Goal: Task Accomplishment & Management: Complete application form

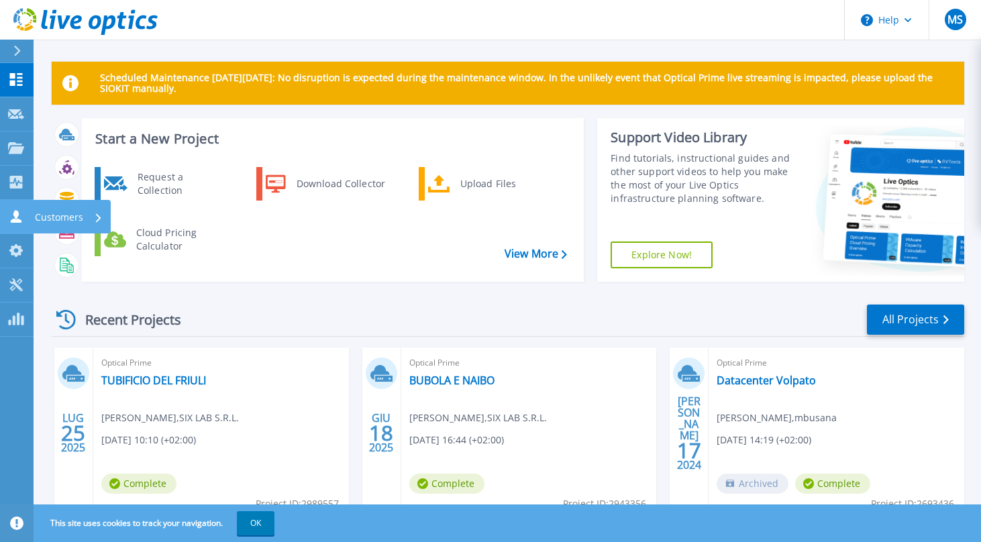
click at [59, 218] on p "Customers" at bounding box center [59, 217] width 48 height 35
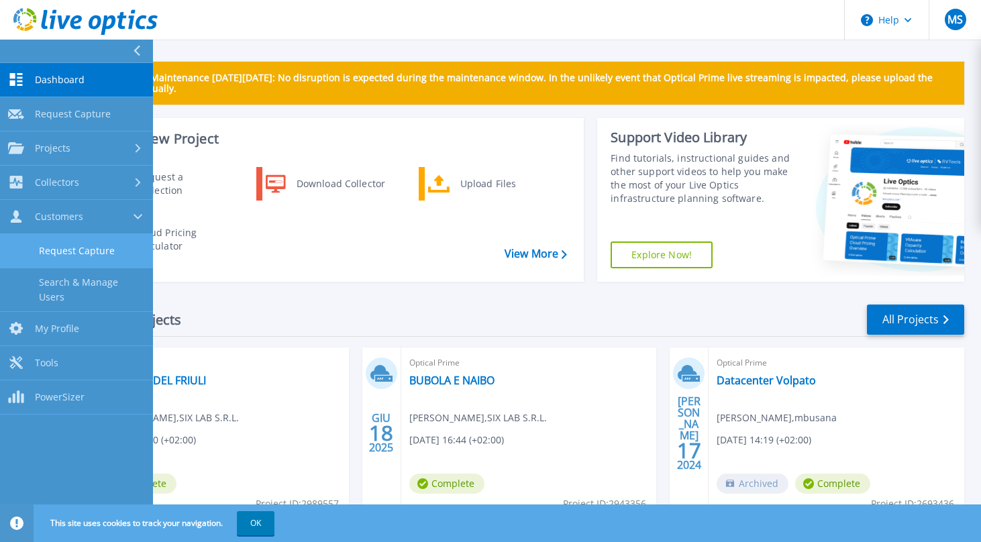
click at [122, 250] on link "Request Capture" at bounding box center [76, 251] width 153 height 34
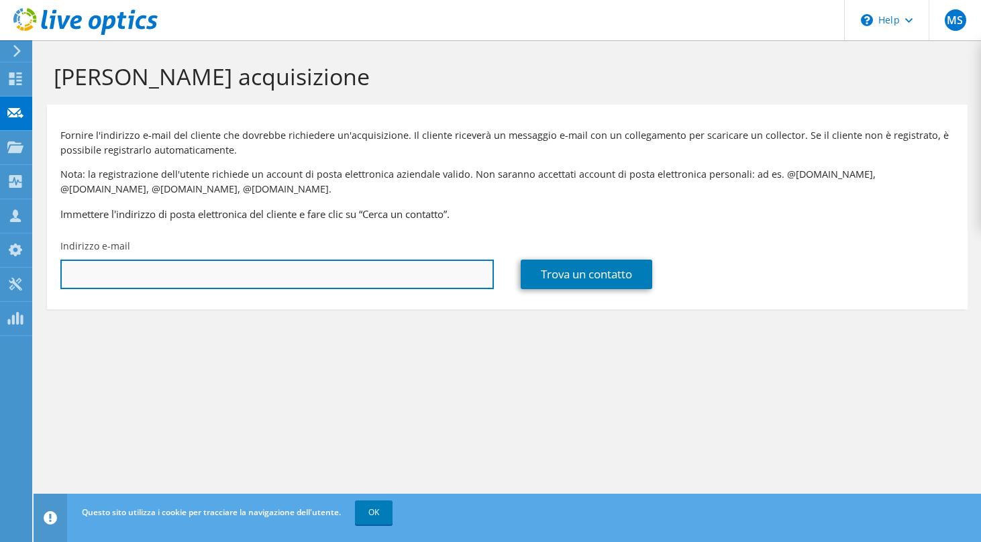
click at [287, 270] on input "text" at bounding box center [277, 275] width 434 height 30
click at [268, 266] on input "text" at bounding box center [277, 275] width 434 height 30
paste input "[EMAIL_ADDRESS][PERSON_NAME][DOMAIN_NAME]"
type input "[EMAIL_ADDRESS][PERSON_NAME][DOMAIN_NAME]"
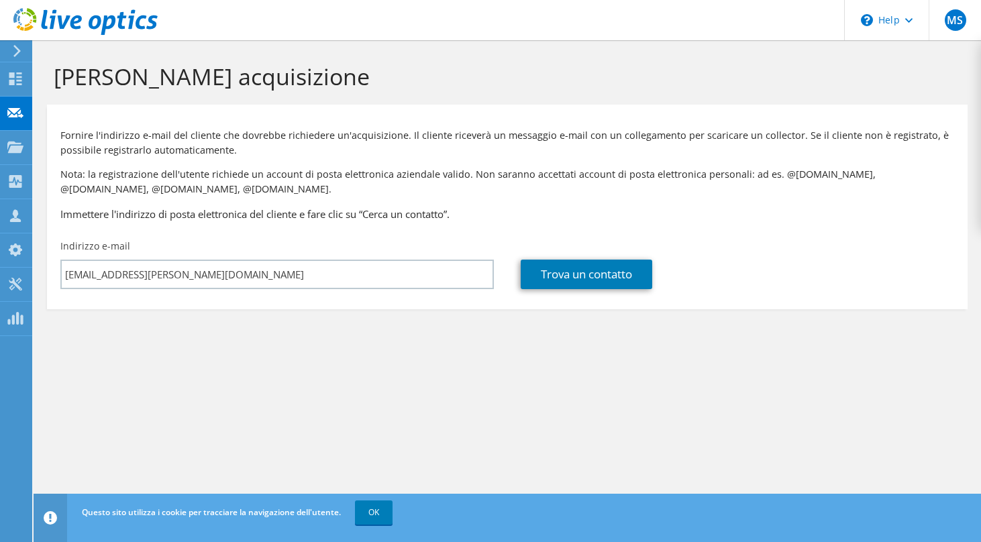
click at [509, 221] on h3 "Immettere l'indirizzo di posta elettronica del cliente e fare clic su “Cerca un…" at bounding box center [507, 214] width 894 height 15
click at [574, 270] on link "Trova un contatto" at bounding box center [587, 275] width 132 height 30
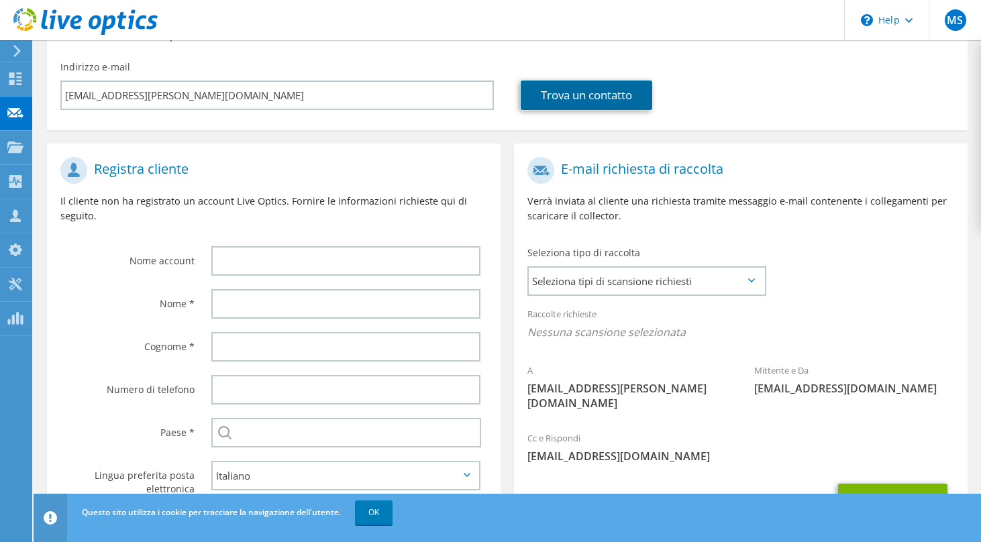
scroll to position [237, 0]
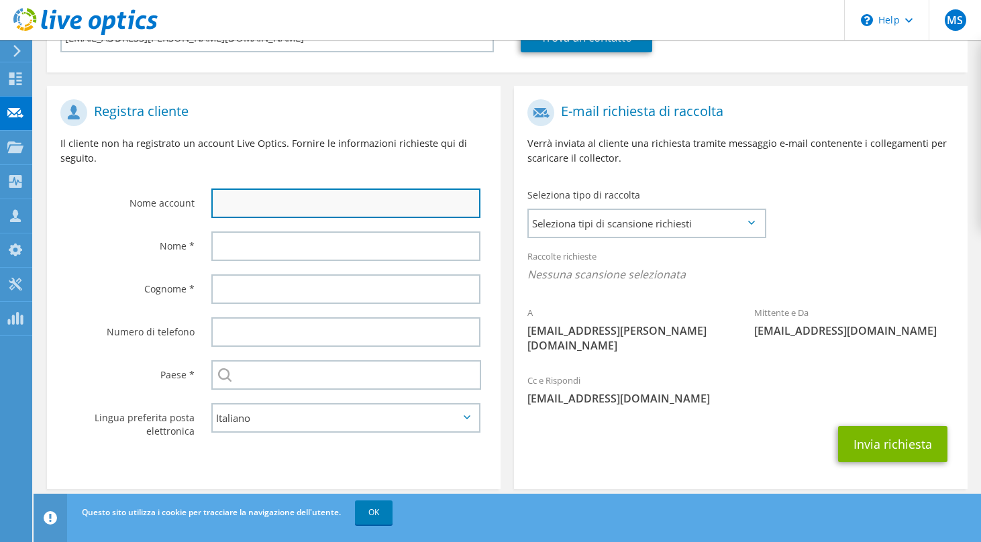
click at [276, 194] on input "text" at bounding box center [345, 204] width 269 height 30
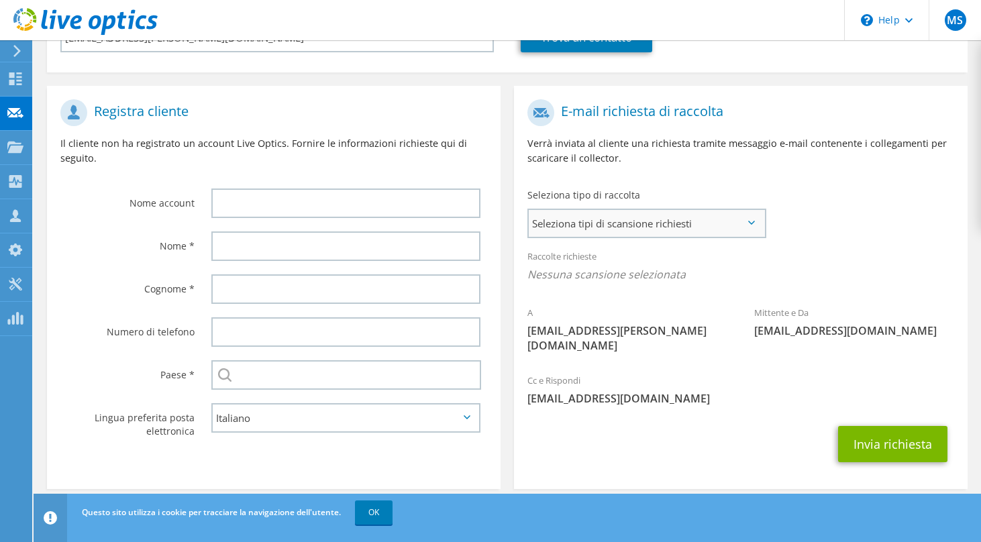
click at [643, 236] on span "Seleziona tipi di scansione richiesti" at bounding box center [647, 223] width 236 height 27
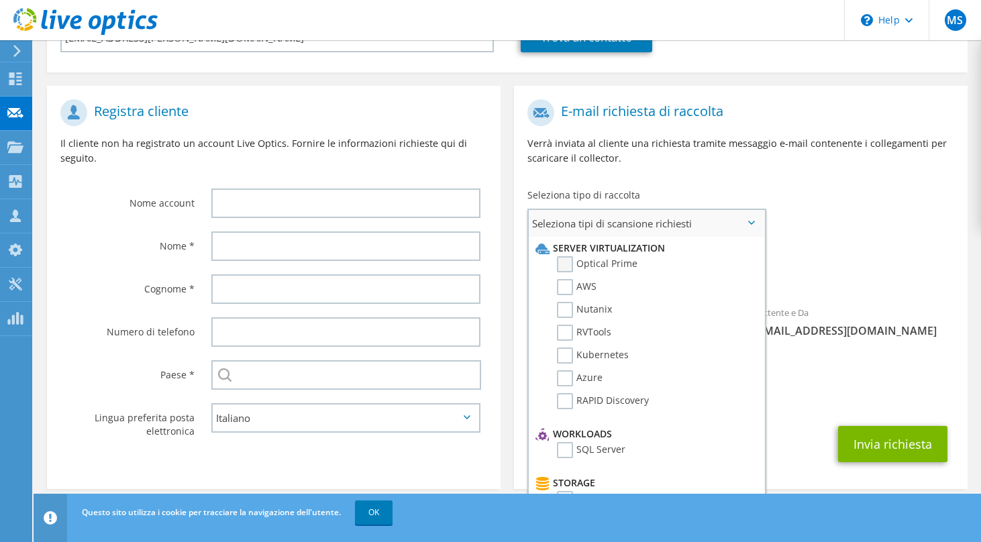
click at [565, 270] on label "Optical Prime" at bounding box center [597, 264] width 81 height 16
click at [0, 0] on input "Optical Prime" at bounding box center [0, 0] width 0 height 0
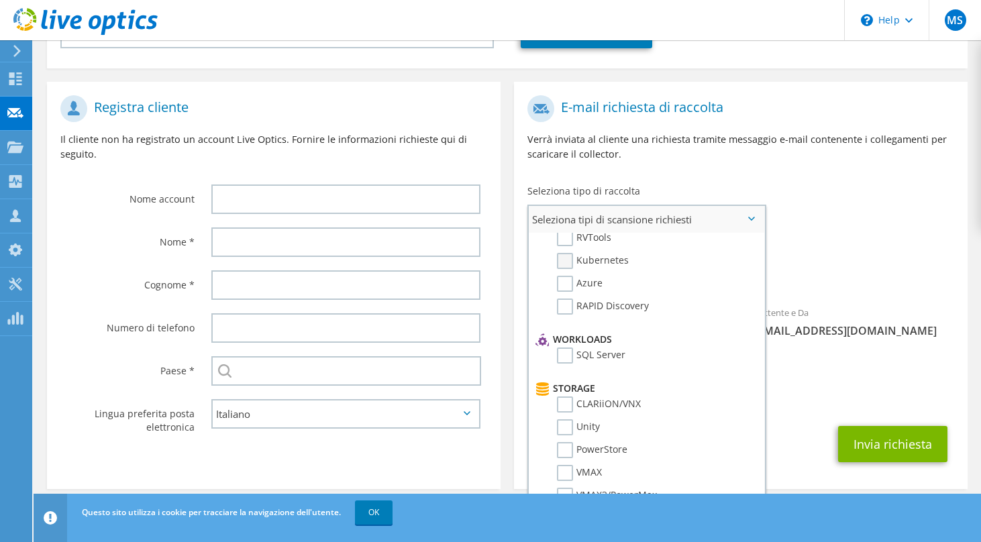
scroll to position [115, 0]
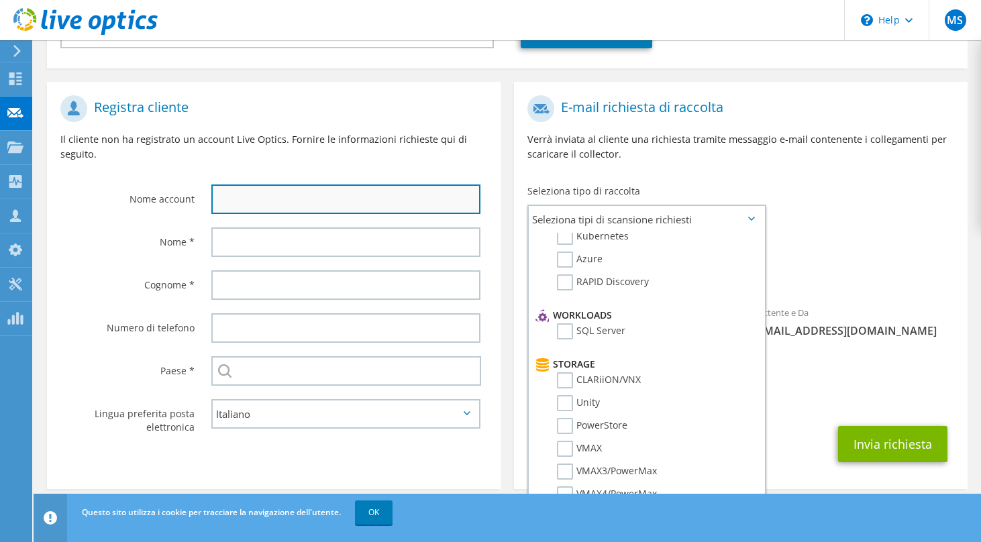
click at [270, 203] on input "text" at bounding box center [345, 200] width 269 height 30
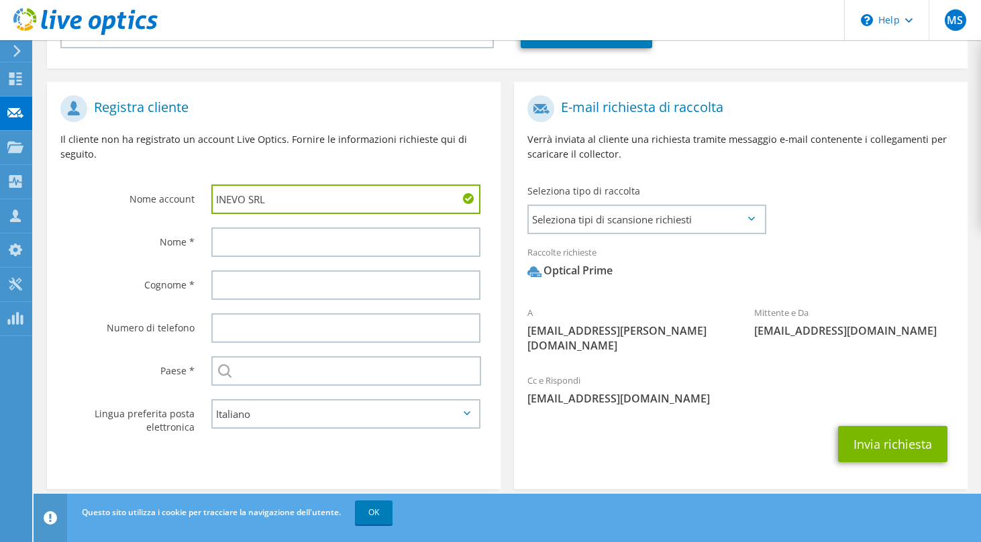
type input "INEVO SRL"
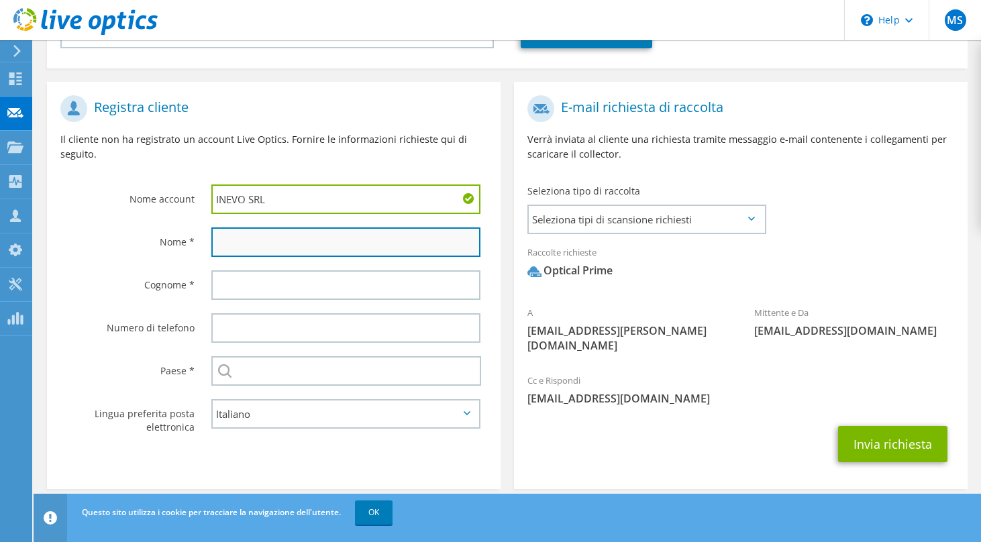
click at [224, 247] on input "text" at bounding box center [345, 243] width 269 height 30
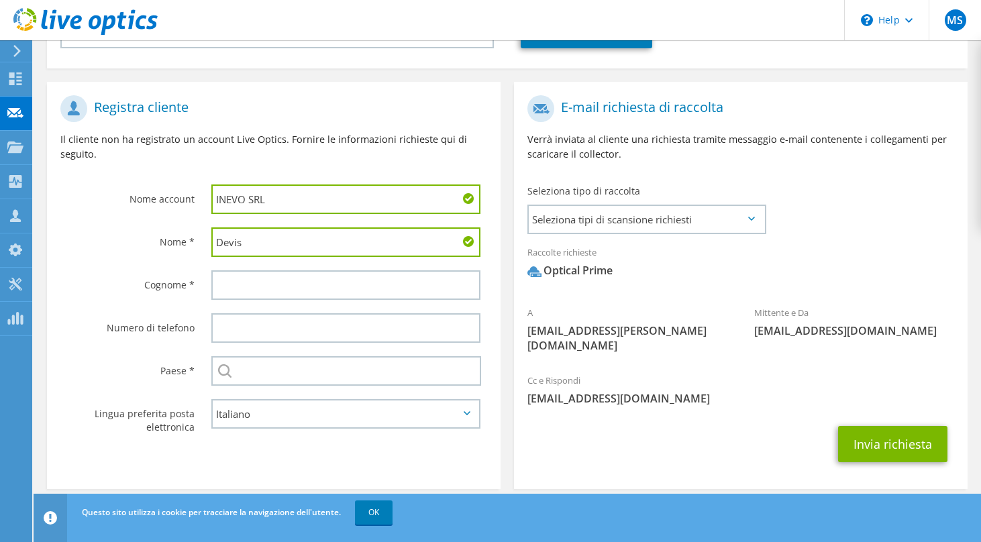
type input "Devis"
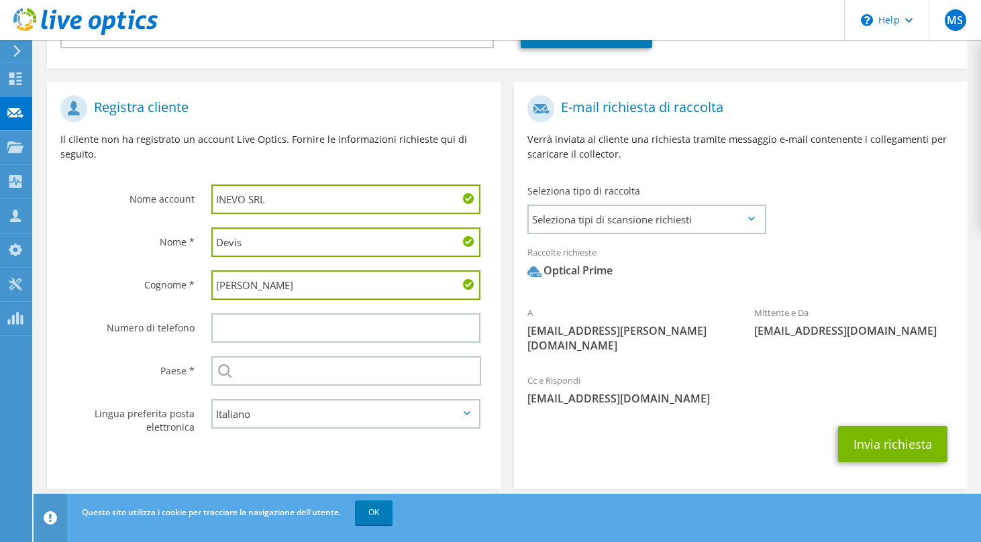
type input "[PERSON_NAME]"
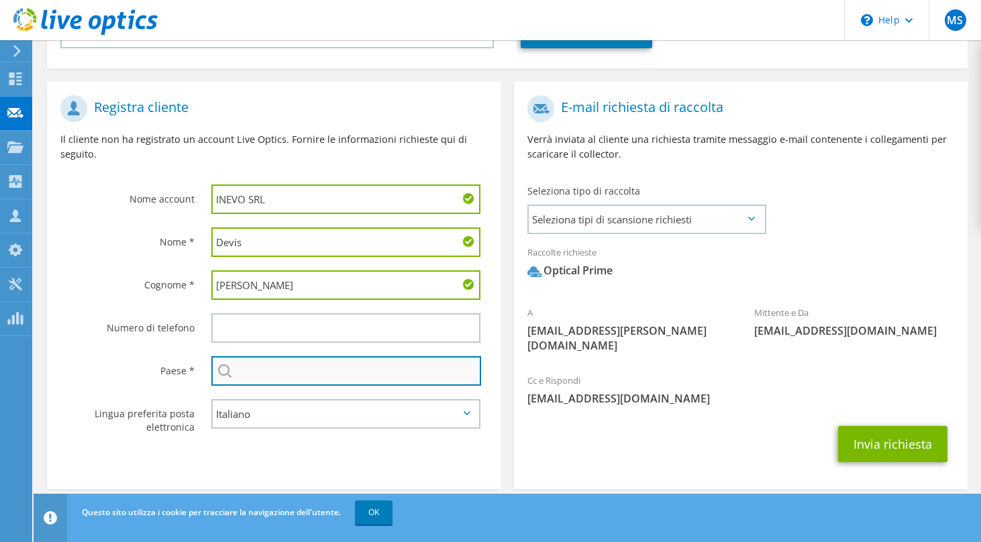
click at [295, 372] on input "text" at bounding box center [346, 371] width 270 height 30
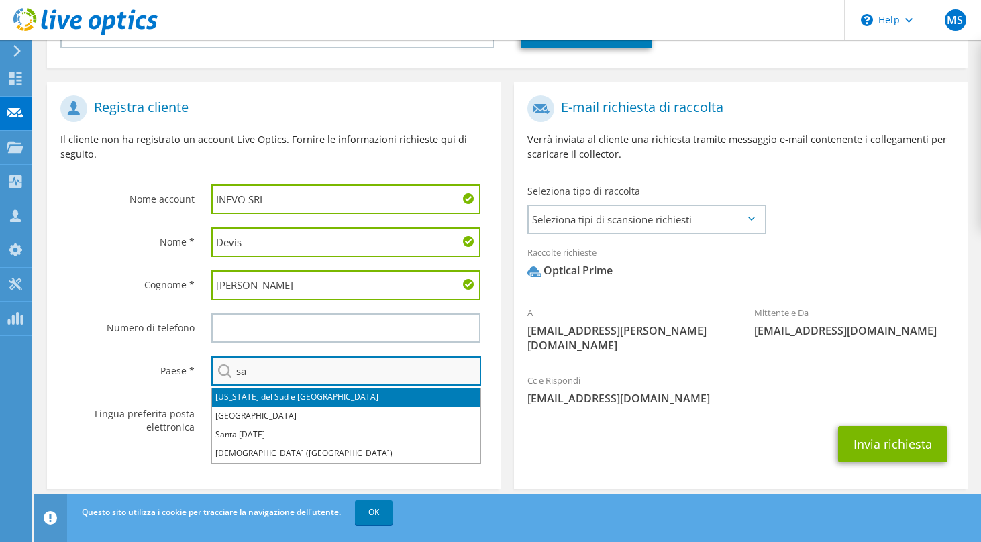
type input "s"
click at [277, 393] on li "[GEOGRAPHIC_DATA]" at bounding box center [346, 397] width 268 height 19
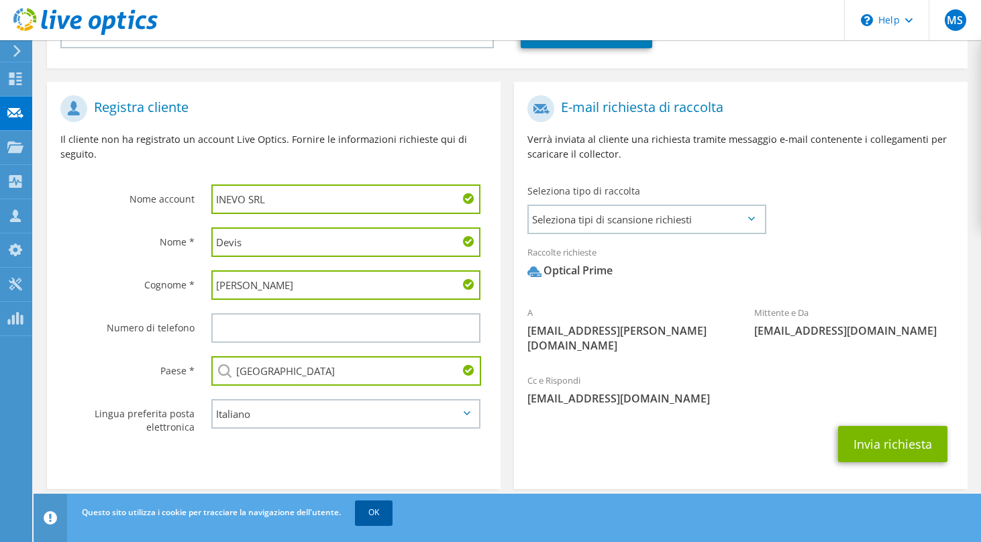
type input "[GEOGRAPHIC_DATA]"
click at [362, 519] on link "OK" at bounding box center [374, 513] width 38 height 24
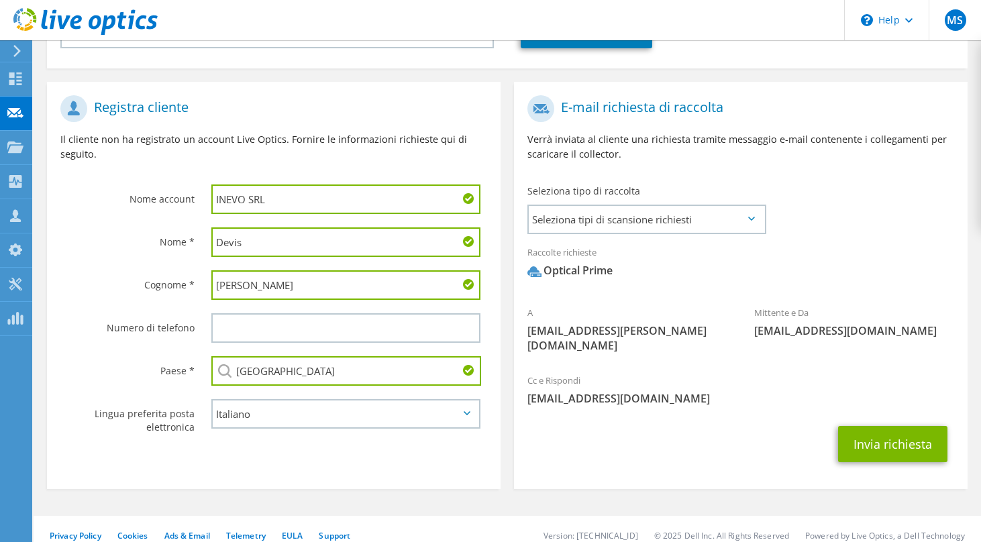
click at [568, 463] on section "E-mail richiesta di raccolta Verrà inviata al cliente una richiesta tramite mes…" at bounding box center [741, 285] width 454 height 407
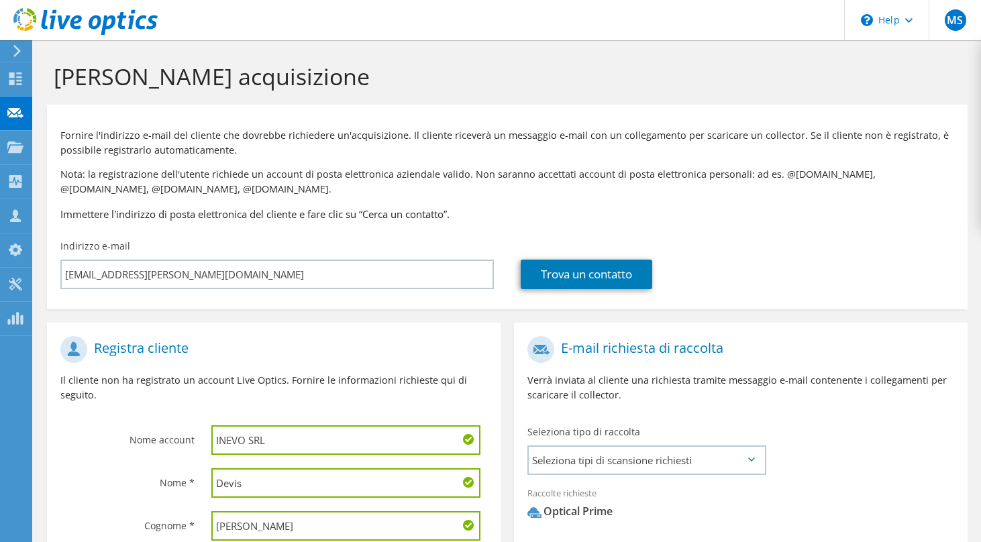
scroll to position [241, 0]
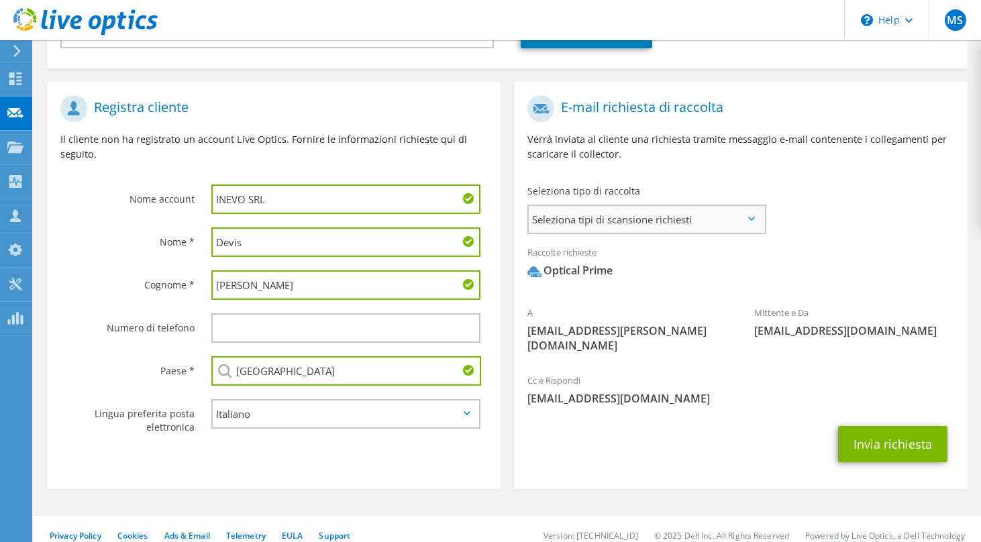
click at [703, 227] on span "Seleziona tipi di scansione richiesti" at bounding box center [647, 219] width 236 height 27
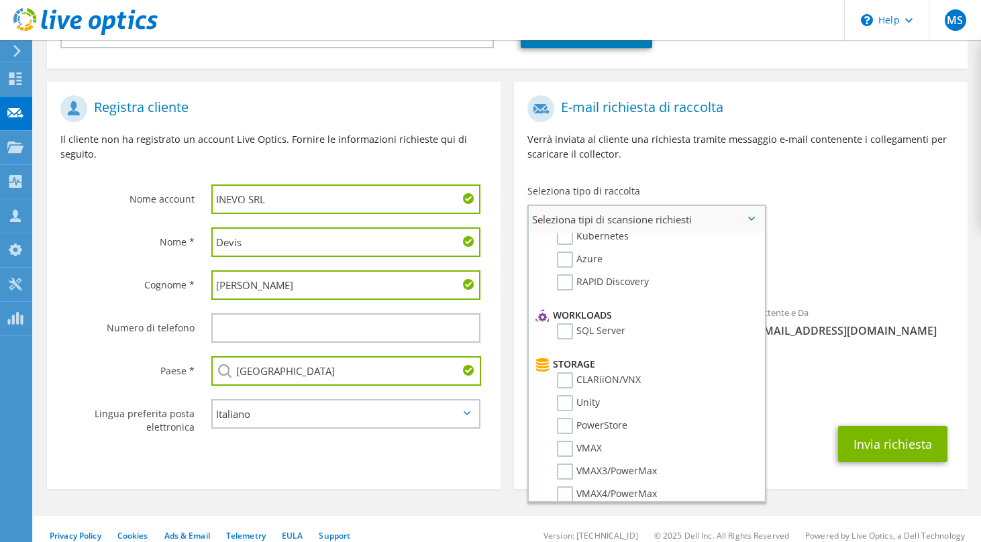
scroll to position [0, 0]
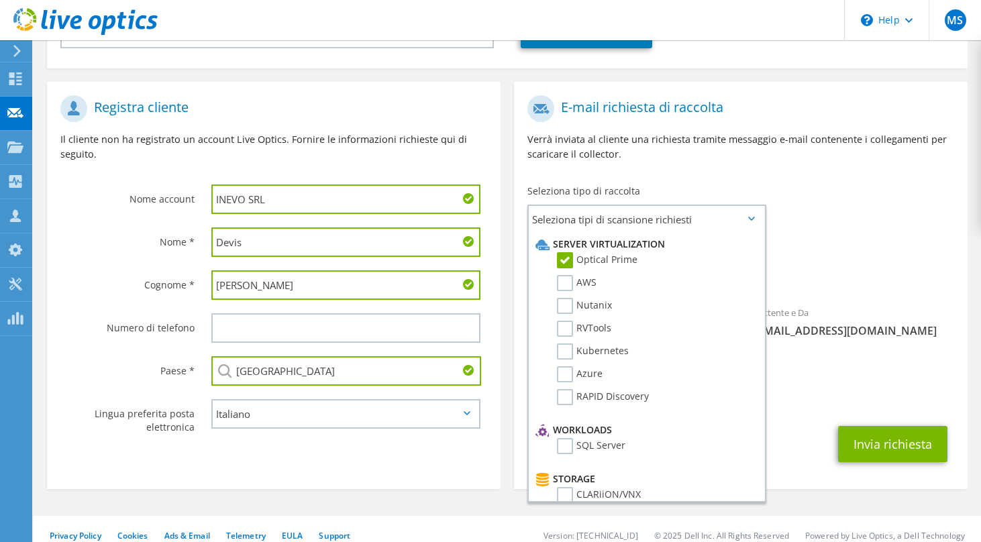
click at [853, 269] on span "Optical Prime" at bounding box center [741, 274] width 427 height 22
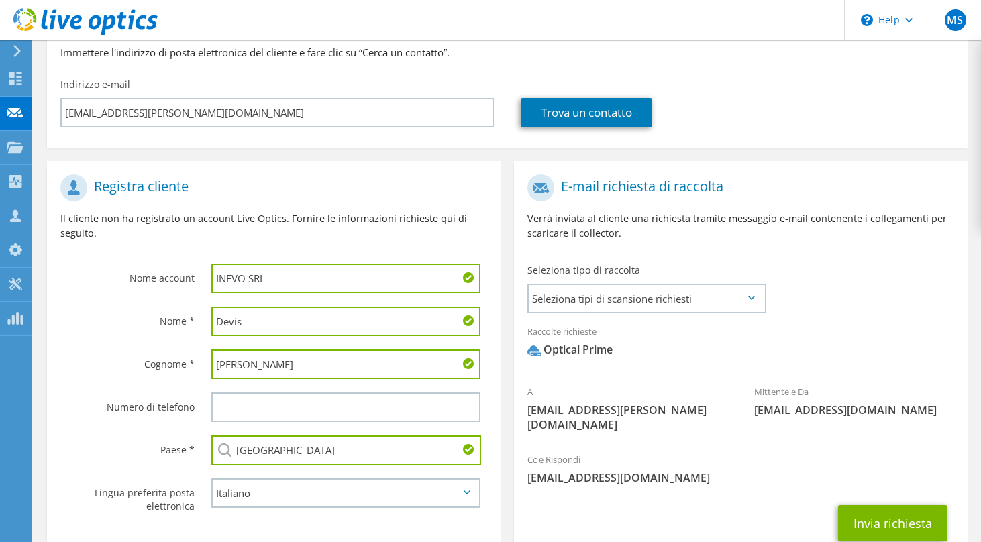
scroll to position [241, 0]
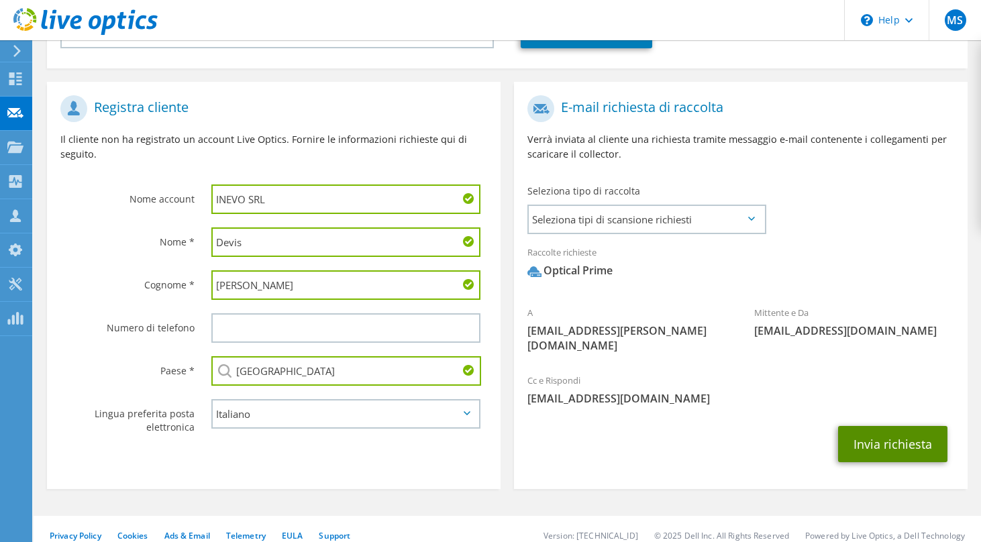
click at [860, 429] on button "Invia richiesta" at bounding box center [892, 444] width 109 height 36
